Goal: Information Seeking & Learning: Learn about a topic

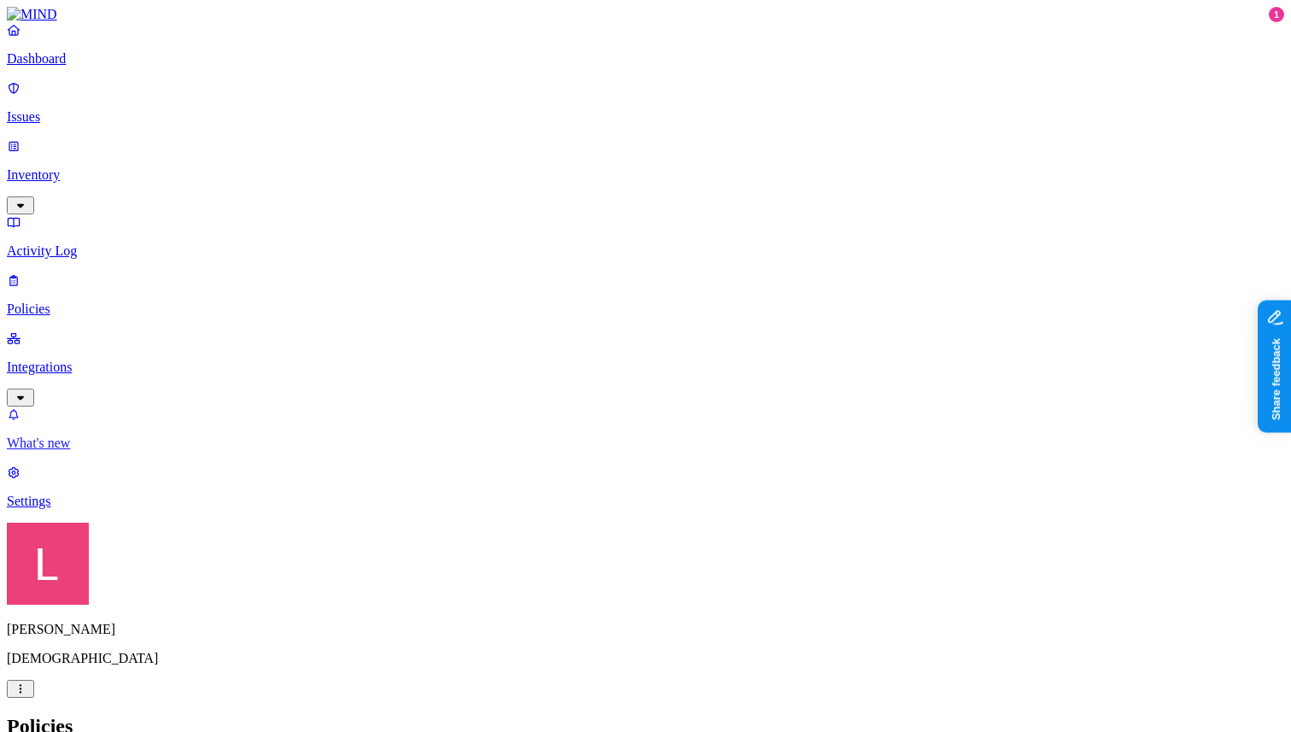
click at [126, 451] on p "What's new" at bounding box center [646, 443] width 1278 height 15
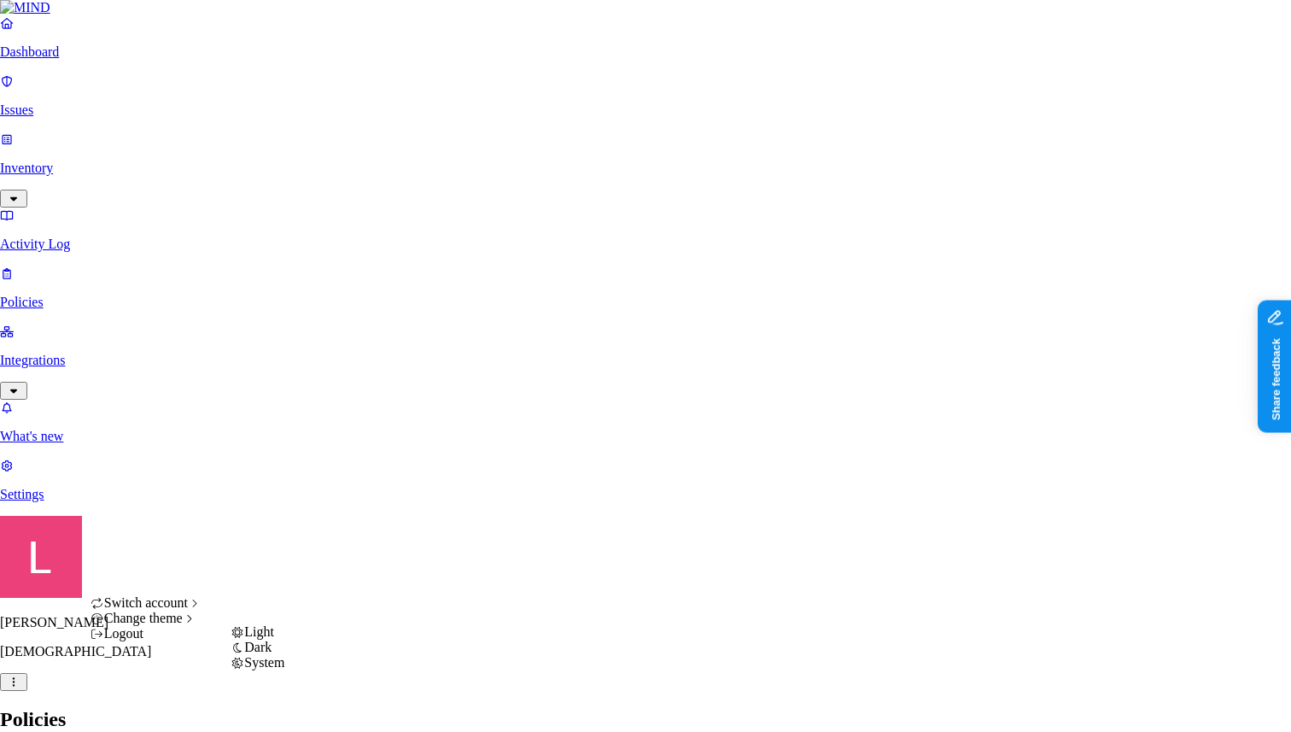
click at [272, 654] on span "Dark" at bounding box center [257, 647] width 27 height 15
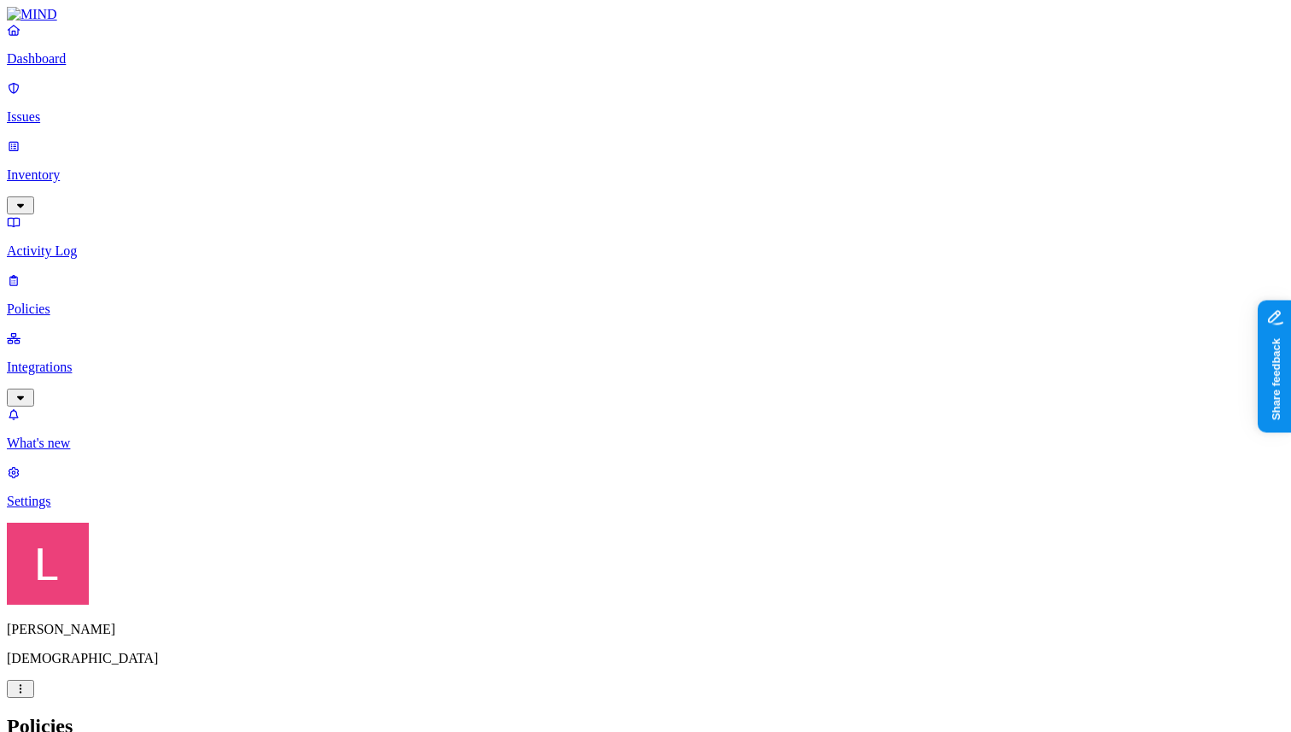
click at [99, 509] on nav "Dashboard Issues Inventory Activity Log Policies Integrations What's new 1 Sett…" at bounding box center [646, 265] width 1278 height 487
click at [96, 451] on p "What's new" at bounding box center [646, 443] width 1278 height 15
click at [112, 67] on p "Dashboard" at bounding box center [646, 58] width 1278 height 15
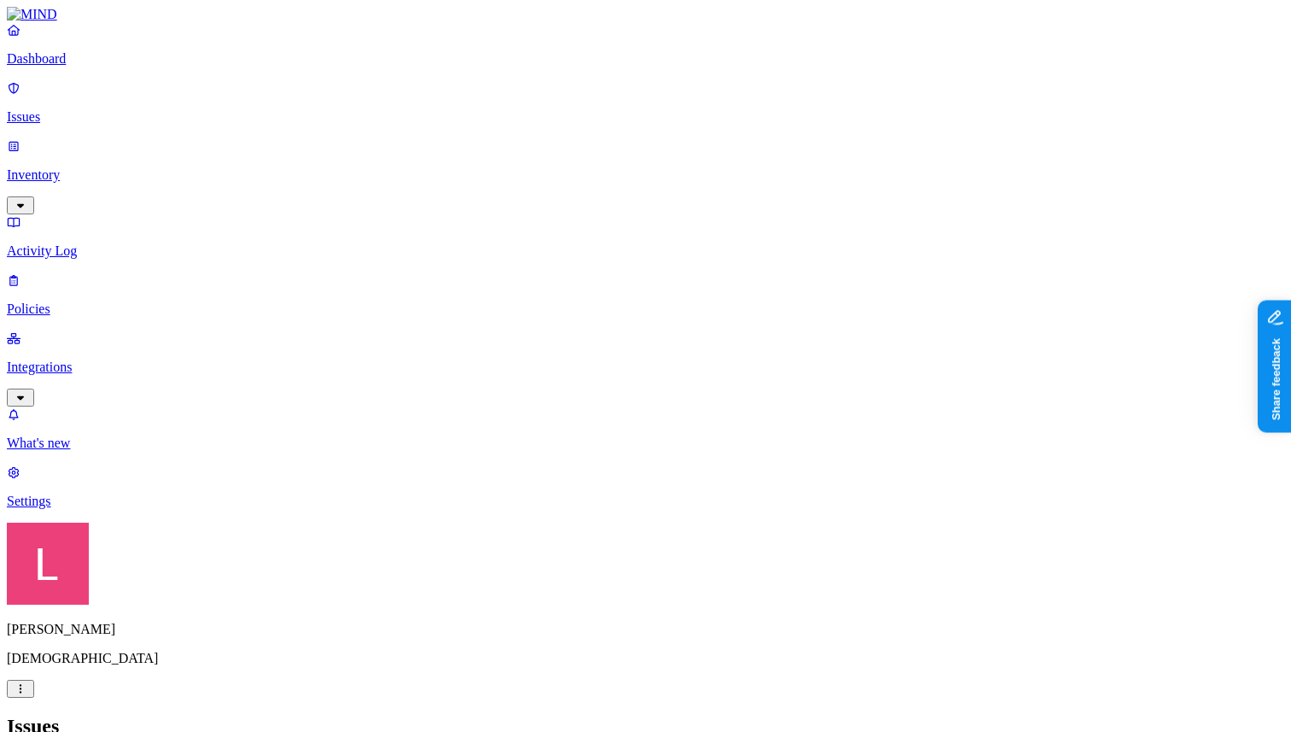
click at [567, 715] on div "Issues" at bounding box center [646, 726] width 1278 height 23
click at [129, 112] on p "Issues" at bounding box center [646, 116] width 1278 height 15
click at [114, 65] on link "Dashboard" at bounding box center [646, 44] width 1278 height 44
